Goal: Find specific page/section: Find specific page/section

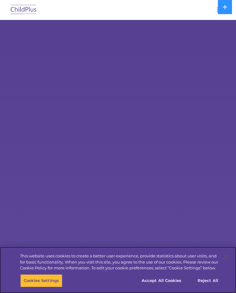
select select "MEDIUM"
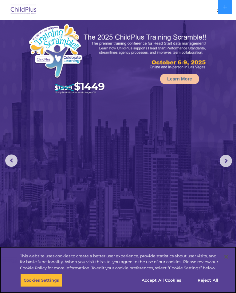
scroll to position [15, 0]
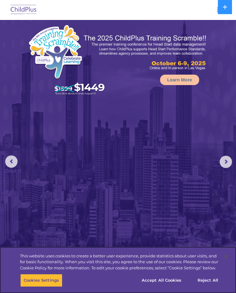
click at [170, 280] on button "Accept All Cookies" at bounding box center [161, 280] width 46 height 13
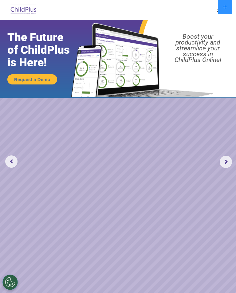
scroll to position [0, 0]
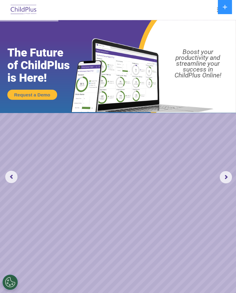
click at [222, 10] on button at bounding box center [225, 7] width 14 height 14
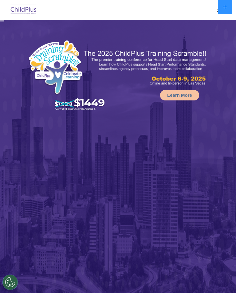
select select "MEDIUM"
click at [224, 13] on button at bounding box center [225, 7] width 14 height 14
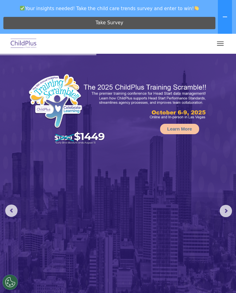
click at [219, 48] on button "button" at bounding box center [220, 44] width 13 height 10
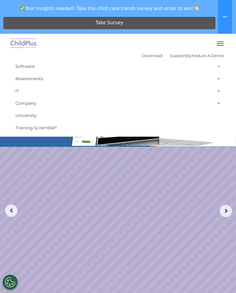
click at [219, 45] on span "button" at bounding box center [220, 45] width 7 height 1
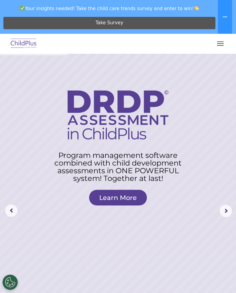
click at [218, 44] on button "button" at bounding box center [220, 44] width 13 height 10
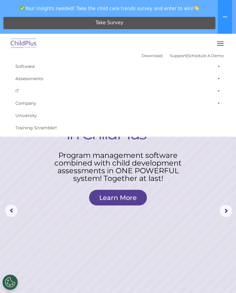
click at [174, 57] on link "Support" at bounding box center [178, 55] width 16 height 5
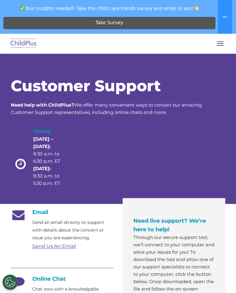
click at [216, 47] on button "button" at bounding box center [220, 44] width 13 height 10
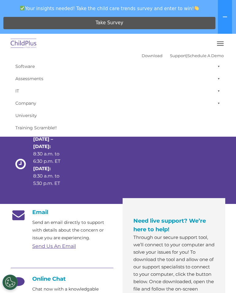
click at [157, 54] on font "Download Support | Schedule A Demo" at bounding box center [183, 55] width 82 height 5
click at [145, 57] on link "Download" at bounding box center [152, 55] width 21 height 5
click at [218, 47] on button "button" at bounding box center [220, 44] width 13 height 10
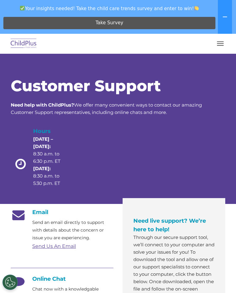
click at [221, 40] on button "button" at bounding box center [220, 44] width 13 height 10
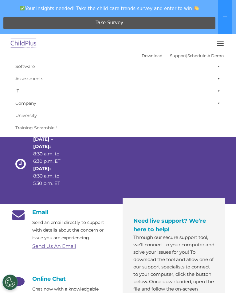
click at [142, 56] on link "Download" at bounding box center [152, 55] width 21 height 5
click at [221, 21] on button at bounding box center [225, 17] width 14 height 34
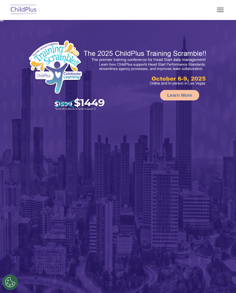
select select "MEDIUM"
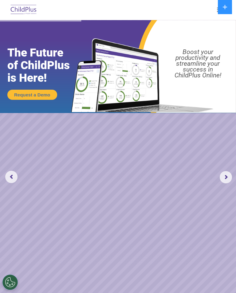
click at [225, 6] on icon at bounding box center [225, 7] width 4 height 4
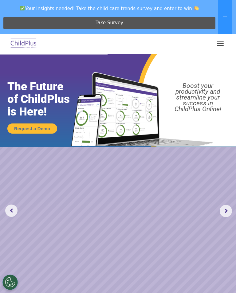
click at [220, 41] on button "button" at bounding box center [220, 44] width 13 height 10
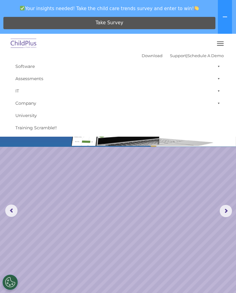
click at [145, 53] on link "Download" at bounding box center [152, 55] width 21 height 5
